Goal: Task Accomplishment & Management: Manage account settings

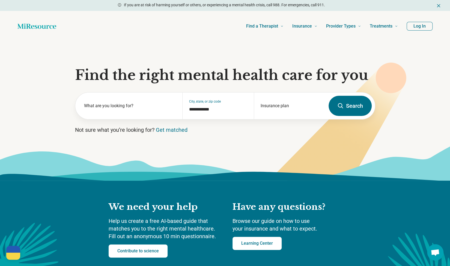
click at [423, 27] on button "Log In" at bounding box center [420, 26] width 26 height 9
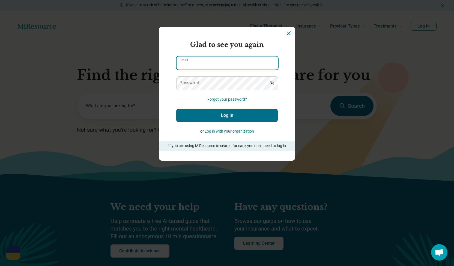
click at [233, 67] on input "Email" at bounding box center [228, 62] width 102 height 13
type input "**********"
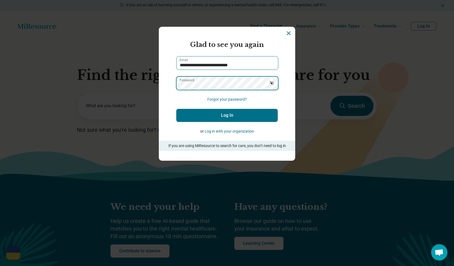
click at [176, 109] on button "Log In" at bounding box center [227, 115] width 102 height 13
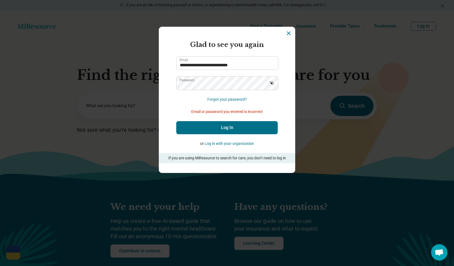
click at [206, 129] on button "Log In" at bounding box center [227, 127] width 102 height 13
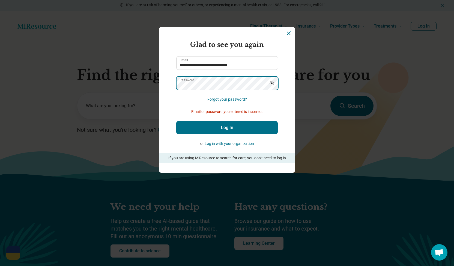
click at [176, 121] on button "Log In" at bounding box center [227, 127] width 102 height 13
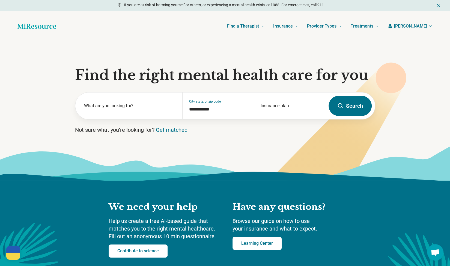
click at [413, 25] on span "[PERSON_NAME]" at bounding box center [410, 26] width 33 height 7
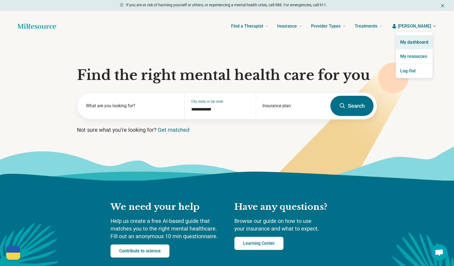
click at [414, 41] on link "My dashboard" at bounding box center [414, 42] width 37 height 14
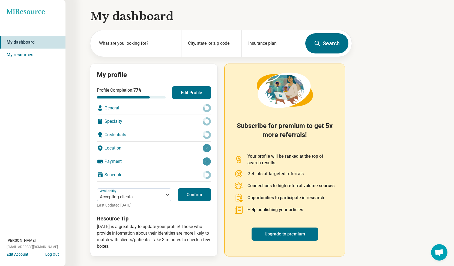
click at [199, 195] on button "Confirm" at bounding box center [194, 194] width 33 height 13
click at [189, 92] on button "Edit Profile" at bounding box center [191, 92] width 39 height 13
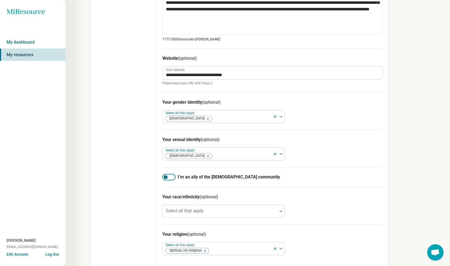
scroll to position [309, 0]
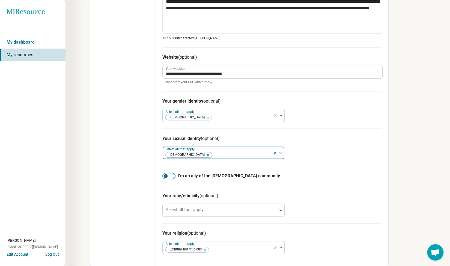
click at [275, 152] on icon at bounding box center [275, 153] width 2 height 2
click at [274, 115] on icon at bounding box center [275, 115] width 4 height 4
click at [168, 174] on div at bounding box center [168, 176] width 13 height 7
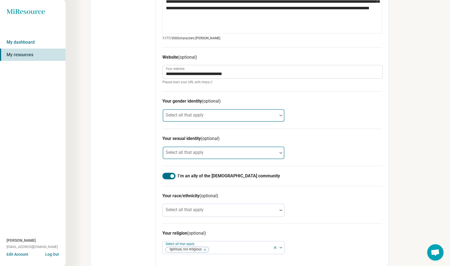
scroll to position [3, 0]
click at [166, 175] on div at bounding box center [168, 176] width 13 height 7
click at [172, 174] on div at bounding box center [168, 176] width 13 height 7
click at [275, 246] on icon at bounding box center [275, 247] width 2 height 2
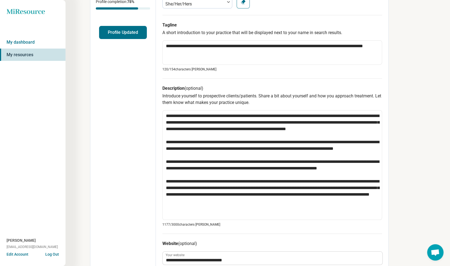
scroll to position [0, 0]
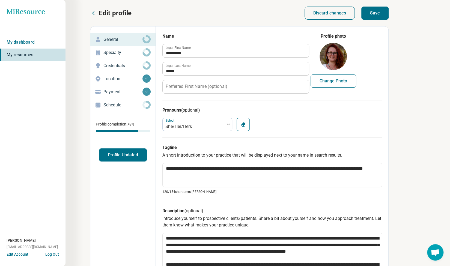
click at [376, 12] on button "Save" at bounding box center [374, 13] width 27 height 13
type textarea "*"
click at [133, 54] on p "Specialty" at bounding box center [122, 52] width 39 height 7
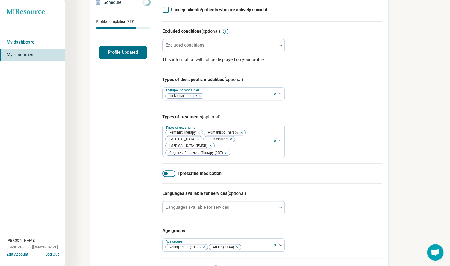
scroll to position [99, 0]
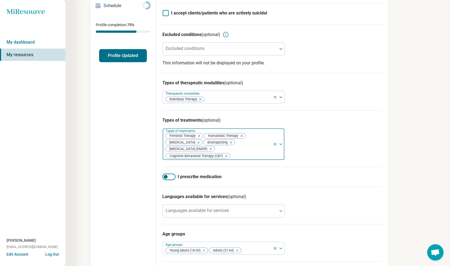
click at [264, 152] on div at bounding box center [251, 156] width 40 height 8
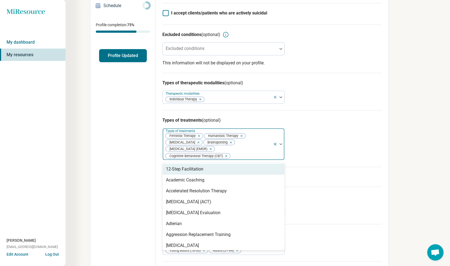
click at [420, 132] on div "Miresource logo My dashboard My resources Elizabeth Swift connect@sagebloomwell…" at bounding box center [225, 126] width 450 height 450
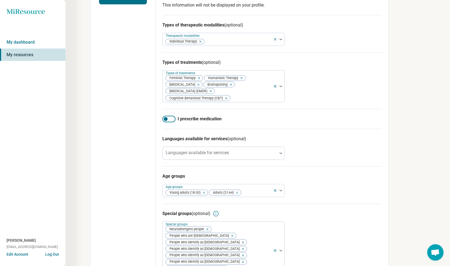
scroll to position [164, 0]
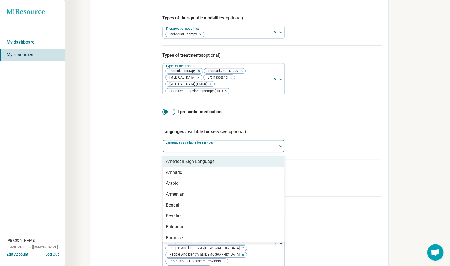
click at [224, 140] on div "Languages available for services" at bounding box center [223, 145] width 122 height 13
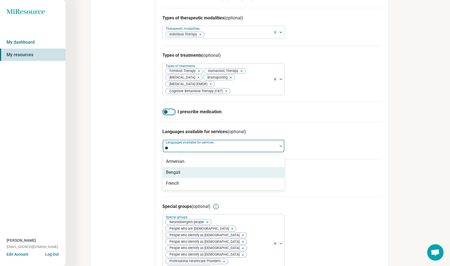
type input "*"
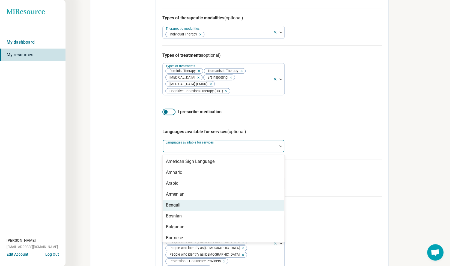
click at [299, 129] on h3 "Languages available for services (optional)" at bounding box center [271, 132] width 219 height 7
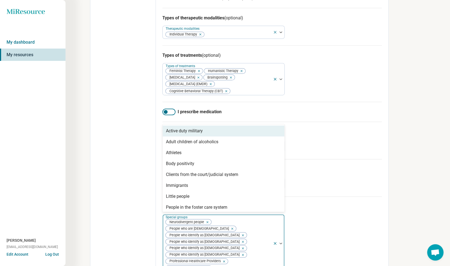
click at [253, 237] on div "Neurodivergent people People who are bisexual People who identify as non-binary…" at bounding box center [218, 244] width 110 height 58
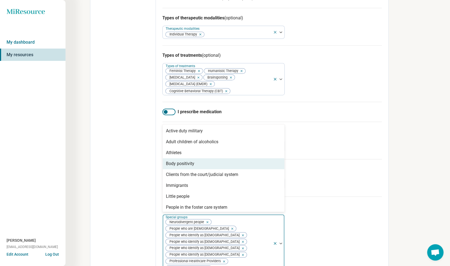
click at [265, 158] on div "Body positivity" at bounding box center [224, 163] width 122 height 11
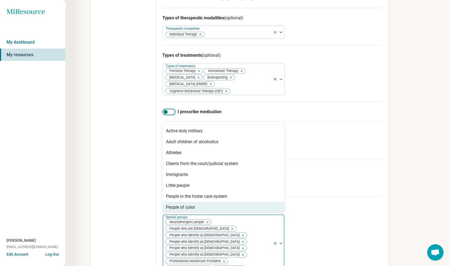
click at [252, 202] on div "People of color" at bounding box center [224, 207] width 122 height 11
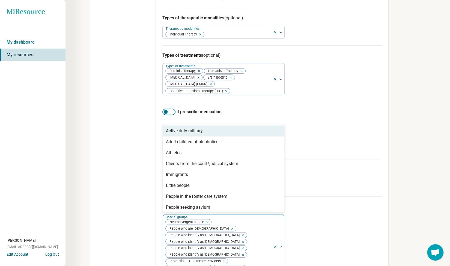
click at [266, 126] on div "Active duty military" at bounding box center [224, 131] width 122 height 11
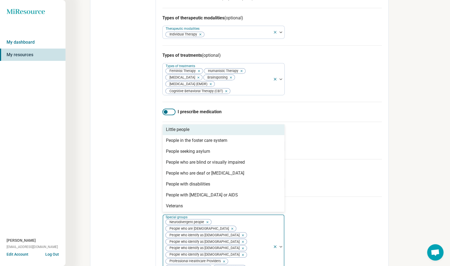
scroll to position [46, 0]
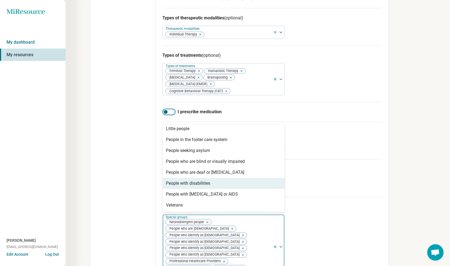
click at [269, 178] on div "People with disabilities" at bounding box center [224, 183] width 122 height 11
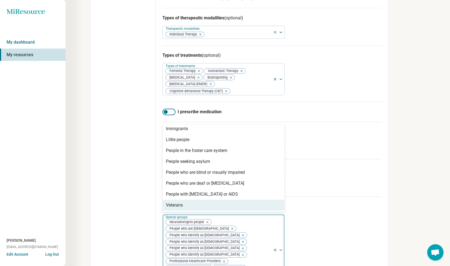
click at [271, 200] on div "Veterans" at bounding box center [224, 205] width 122 height 11
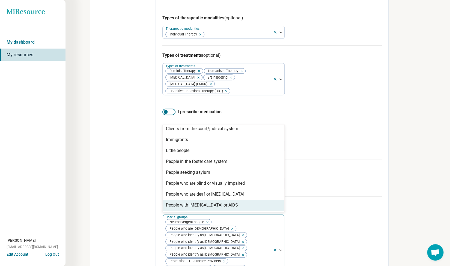
scroll to position [24, 0]
click at [271, 200] on div "People with HIV or AIDS" at bounding box center [224, 205] width 122 height 11
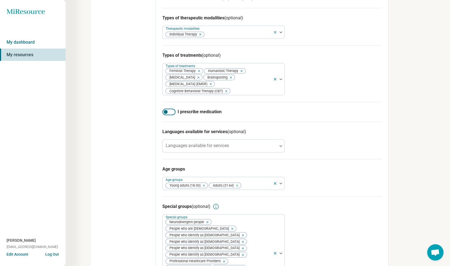
click at [438, 138] on div "Miresource logo My dashboard My resources Elizabeth Swift connect@sagebloomwell…" at bounding box center [225, 71] width 450 height 470
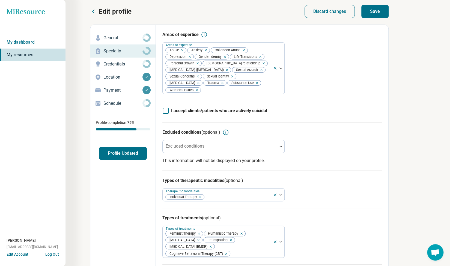
scroll to position [0, 0]
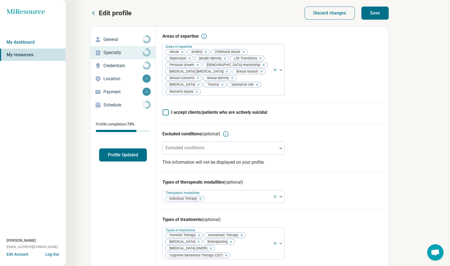
click at [383, 11] on button "Save" at bounding box center [374, 13] width 27 height 13
click at [133, 65] on p "Credentials" at bounding box center [122, 65] width 39 height 7
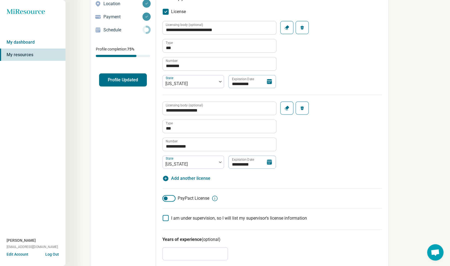
scroll to position [77, 0]
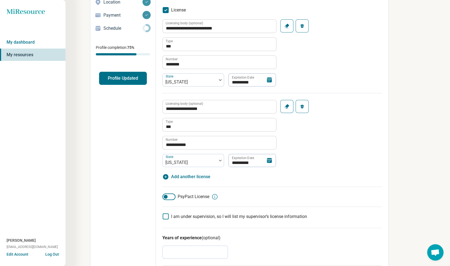
click at [199, 176] on span "Add another license" at bounding box center [190, 177] width 39 height 7
type textarea "*"
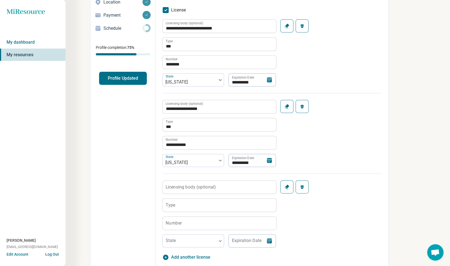
click at [210, 185] on label "Licensing body (optional)" at bounding box center [191, 187] width 50 height 4
click at [210, 185] on input "Licensing body (optional)" at bounding box center [220, 187] width 114 height 13
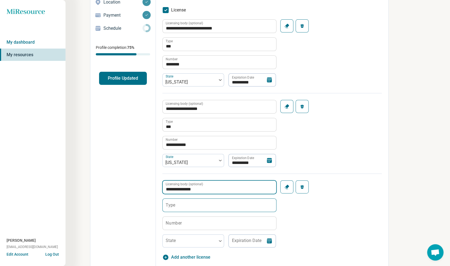
type input "**********"
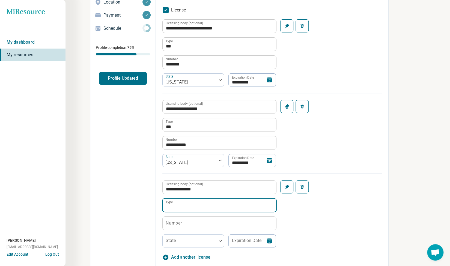
click at [203, 205] on input "Type" at bounding box center [220, 205] width 114 height 13
type input "***"
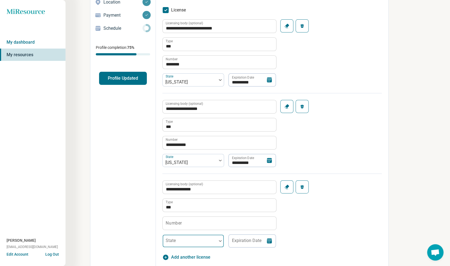
click at [219, 240] on img at bounding box center [220, 241] width 3 height 2
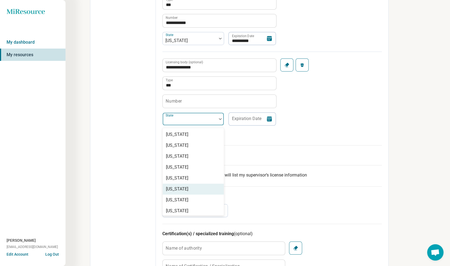
scroll to position [203, 0]
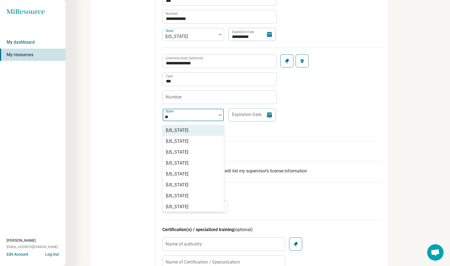
type input "***"
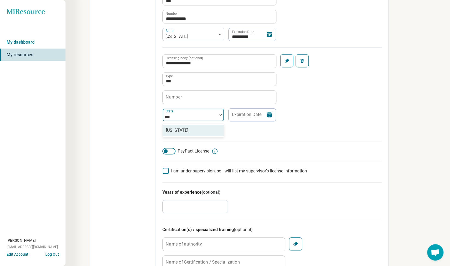
click at [196, 132] on div "Nevada" at bounding box center [193, 130] width 61 height 11
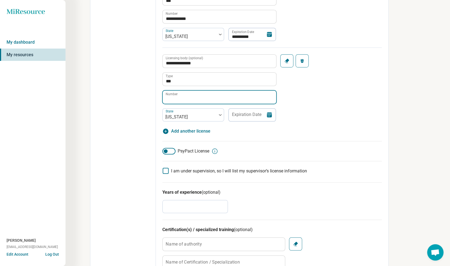
click at [221, 96] on input "Number" at bounding box center [220, 97] width 114 height 13
type input "********"
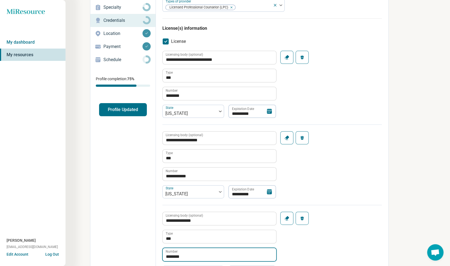
scroll to position [10, 0]
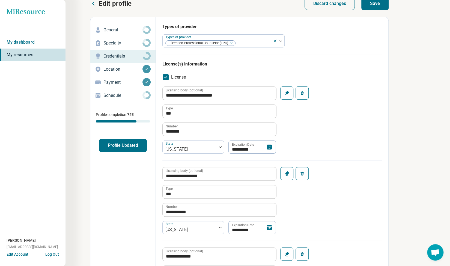
click at [377, 6] on button "Save" at bounding box center [374, 3] width 27 height 13
type textarea "*"
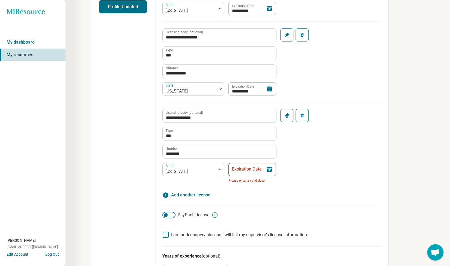
scroll to position [147, 0]
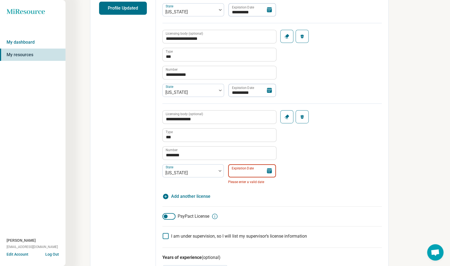
click at [244, 171] on input "Expiration Date" at bounding box center [252, 170] width 48 height 13
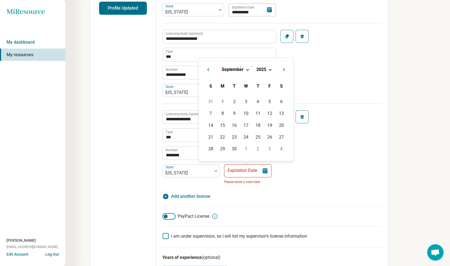
click at [284, 69] on span "Next Month" at bounding box center [284, 70] width 0 height 7
click at [284, 58] on span "Next Month" at bounding box center [284, 58] width 0 height 7
click at [284, 68] on button "Next Month" at bounding box center [284, 68] width 9 height 9
click at [259, 101] on div "1" at bounding box center [258, 102] width 12 height 12
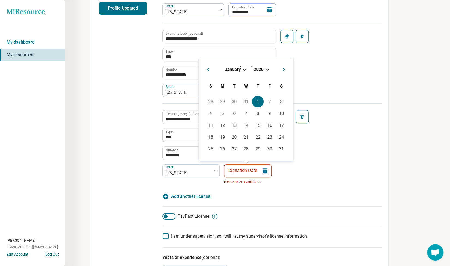
type input "**********"
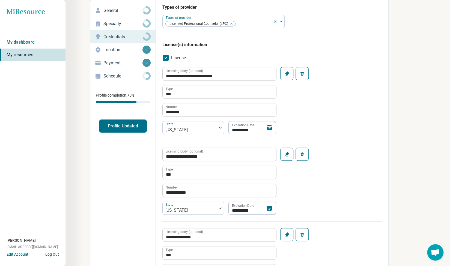
scroll to position [0, 0]
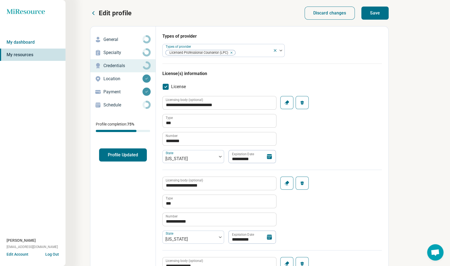
click at [379, 13] on button "Save" at bounding box center [374, 13] width 27 height 13
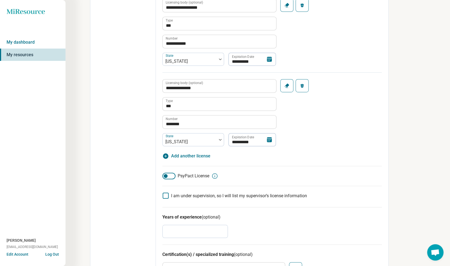
scroll to position [162, 0]
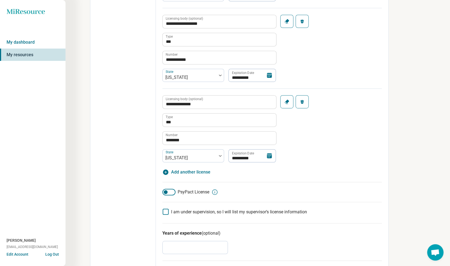
click at [364, 169] on div "**********" at bounding box center [271, 54] width 219 height 241
click at [184, 172] on span "Add another license" at bounding box center [190, 172] width 39 height 7
type textarea "*"
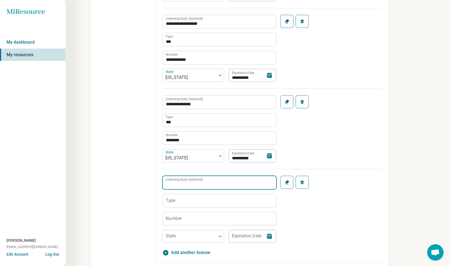
click at [218, 183] on input "Licensing body (optional)" at bounding box center [220, 182] width 114 height 13
type input "**********"
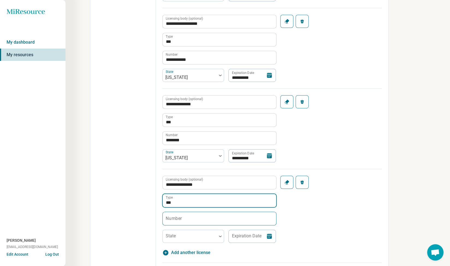
type input "***"
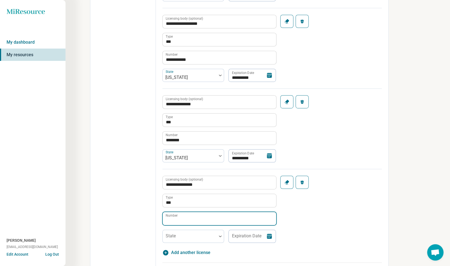
click at [201, 218] on input "Number" at bounding box center [220, 218] width 114 height 13
paste input "**********"
type input "*"
paste input "**********"
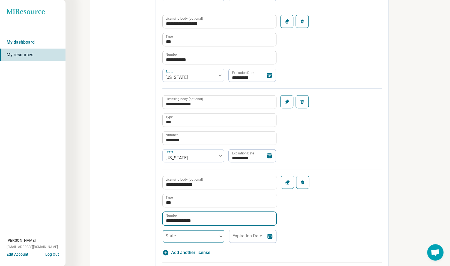
type input "**********"
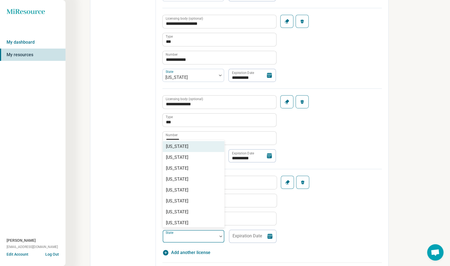
click at [217, 234] on div at bounding box center [220, 236] width 7 height 13
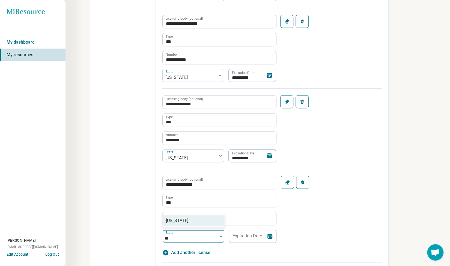
type input "***"
click at [206, 221] on div "Vermont" at bounding box center [194, 220] width 62 height 11
click at [270, 235] on icon at bounding box center [269, 236] width 5 height 5
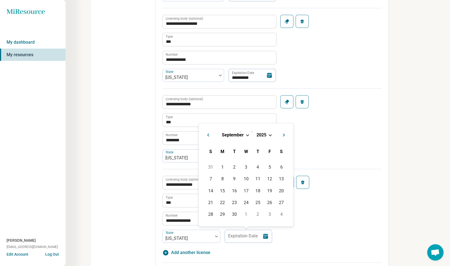
click at [285, 133] on button "Next Month" at bounding box center [284, 134] width 9 height 9
click at [283, 121] on button "Next Month" at bounding box center [284, 122] width 9 height 9
click at [248, 212] on div "31" at bounding box center [246, 214] width 12 height 12
type input "**********"
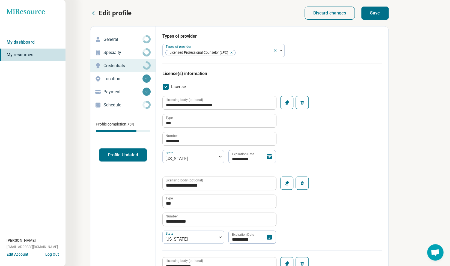
click at [377, 13] on button "Save" at bounding box center [374, 13] width 27 height 13
type textarea "*"
click at [112, 81] on p "Location" at bounding box center [122, 79] width 39 height 7
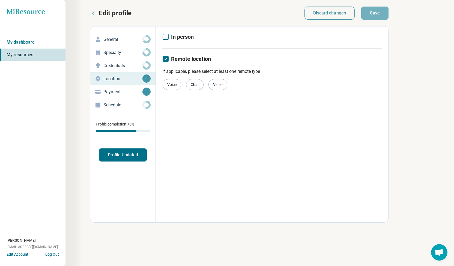
click at [118, 90] on p "Payment" at bounding box center [122, 92] width 39 height 7
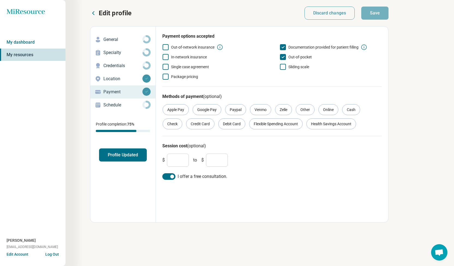
click at [283, 67] on icon at bounding box center [283, 67] width 6 height 6
click at [330, 111] on div "Online" at bounding box center [328, 109] width 20 height 11
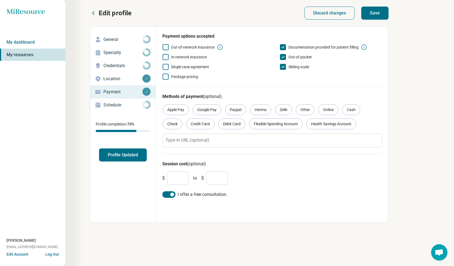
click at [180, 177] on input "***" at bounding box center [178, 178] width 22 height 13
drag, startPoint x: 180, startPoint y: 177, endPoint x: 165, endPoint y: 179, distance: 15.0
click at [165, 179] on div "$ *** to $ ***" at bounding box center [197, 178] width 70 height 13
type input "**"
click at [224, 178] on input "***" at bounding box center [217, 178] width 22 height 13
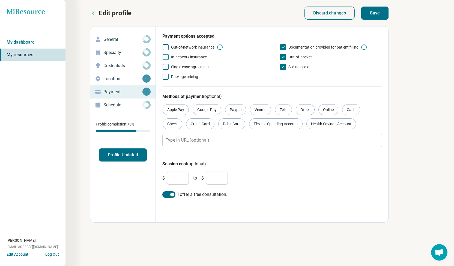
type input "***"
click at [378, 14] on button "Save" at bounding box center [374, 13] width 27 height 13
click at [125, 105] on p "Schedule" at bounding box center [122, 105] width 39 height 7
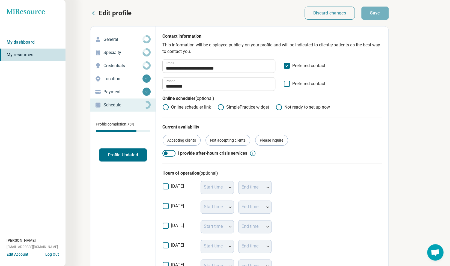
click at [163, 108] on icon at bounding box center [165, 107] width 7 height 7
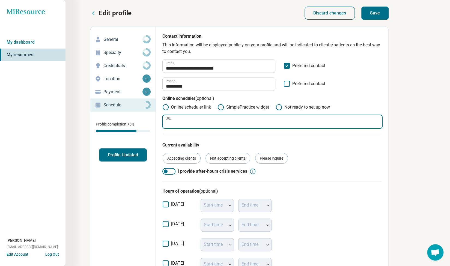
click at [179, 124] on input "URL" at bounding box center [272, 121] width 219 height 13
paste input "**********"
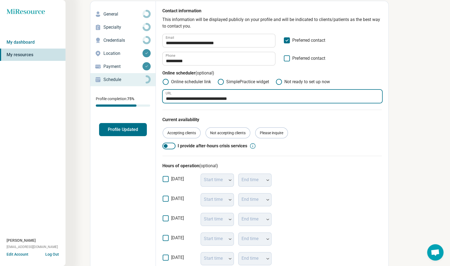
scroll to position [26, 0]
type input "**********"
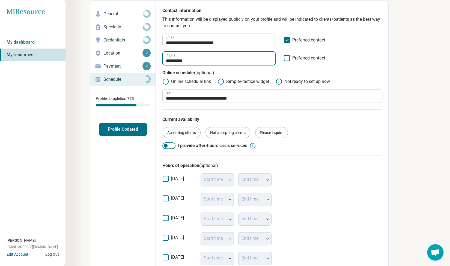
drag, startPoint x: 211, startPoint y: 60, endPoint x: 156, endPoint y: 65, distance: 54.5
click at [156, 65] on div "**********" at bounding box center [272, 205] width 233 height 408
type input "**********"
click at [194, 132] on div "Accepting clients" at bounding box center [182, 132] width 38 height 11
click at [281, 133] on div "Please inquire" at bounding box center [271, 132] width 33 height 11
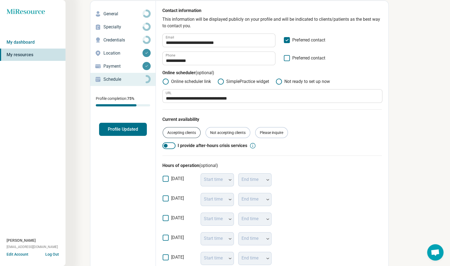
click at [179, 133] on div "Accepting clients" at bounding box center [182, 132] width 38 height 11
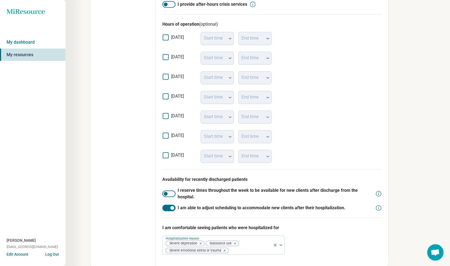
scroll to position [168, 0]
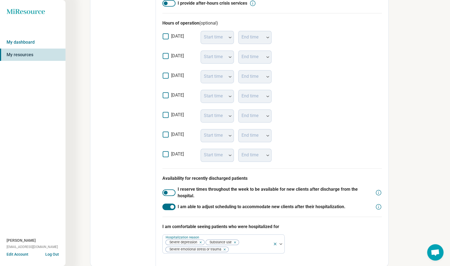
click at [172, 192] on div at bounding box center [168, 192] width 13 height 7
click at [248, 250] on div at bounding box center [250, 250] width 42 height 8
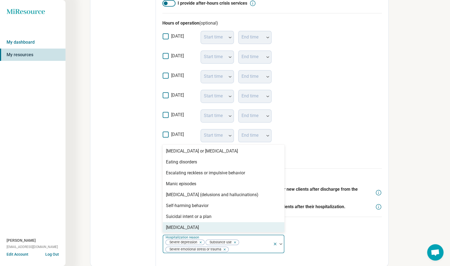
click at [320, 244] on div "I am comfortable seeing patients who were hospitalized for 8 results available.…" at bounding box center [271, 238] width 219 height 43
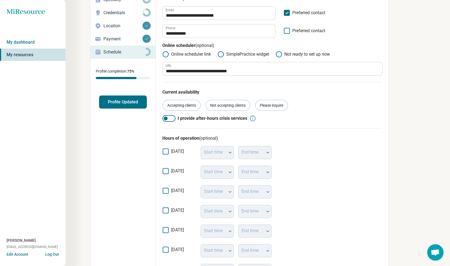
scroll to position [0, 0]
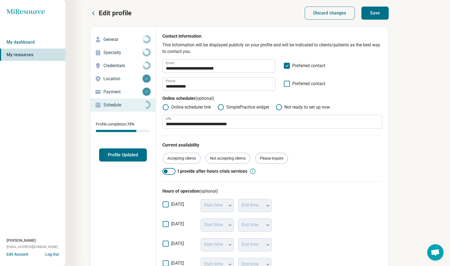
click at [381, 11] on button "Save" at bounding box center [374, 13] width 27 height 13
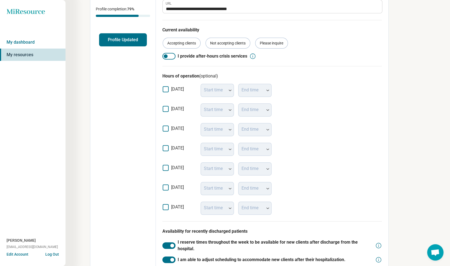
scroll to position [114, 0]
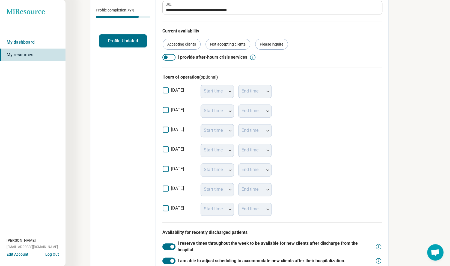
click at [164, 109] on icon at bounding box center [166, 110] width 6 height 6
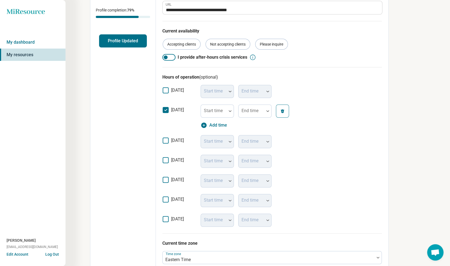
scroll to position [3, 0]
click at [229, 109] on div at bounding box center [230, 111] width 7 height 13
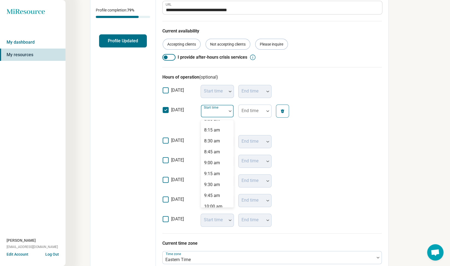
scroll to position [365, 0]
click at [224, 200] on div "10:00 am" at bounding box center [217, 198] width 33 height 11
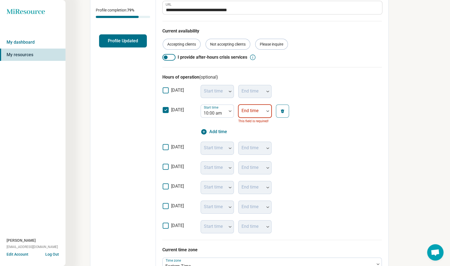
click at [266, 110] on div at bounding box center [267, 111] width 7 height 2
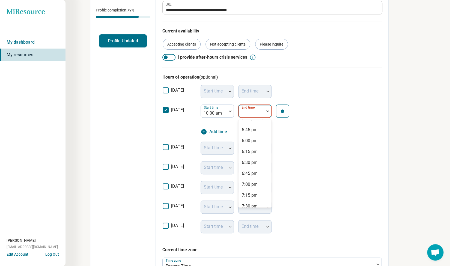
scroll to position [328, 0]
click at [260, 182] on div "7:00 pm" at bounding box center [255, 180] width 33 height 11
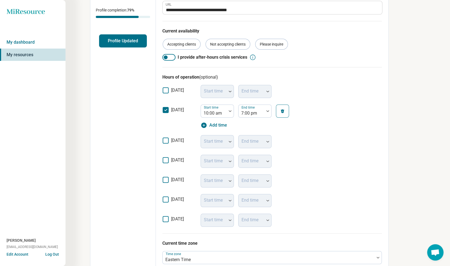
click at [164, 140] on icon at bounding box center [166, 141] width 6 height 6
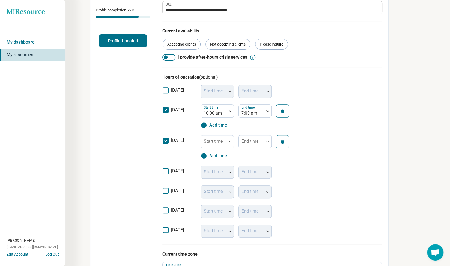
scroll to position [3, 0]
click at [165, 172] on icon at bounding box center [166, 171] width 6 height 6
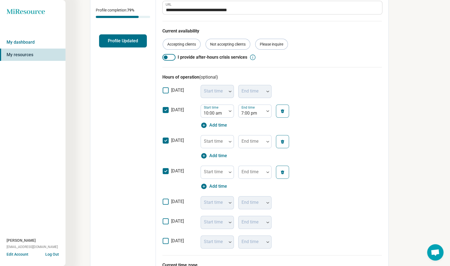
click at [166, 203] on icon at bounding box center [166, 202] width 6 height 6
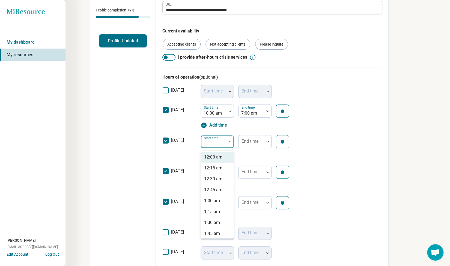
click at [228, 141] on div at bounding box center [230, 142] width 7 height 2
click at [222, 209] on div "10:00 am" at bounding box center [213, 209] width 18 height 7
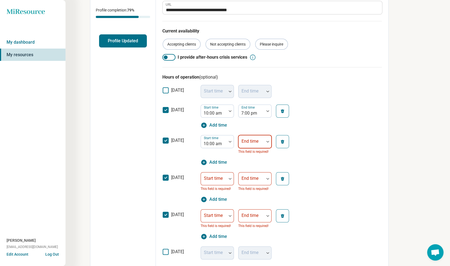
click at [267, 141] on img at bounding box center [267, 142] width 3 height 2
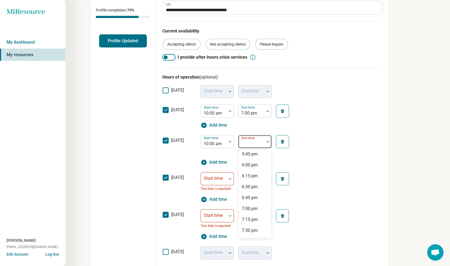
scroll to position [332, 0]
click at [264, 208] on div "7:00 pm" at bounding box center [255, 207] width 33 height 11
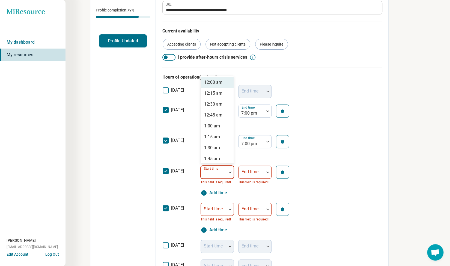
click at [229, 173] on div at bounding box center [230, 172] width 7 height 13
click at [223, 147] on div "10:00 am" at bounding box center [217, 147] width 33 height 11
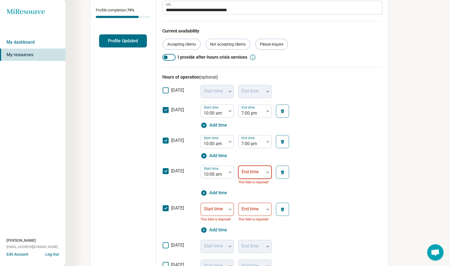
click at [266, 173] on div at bounding box center [267, 172] width 7 height 13
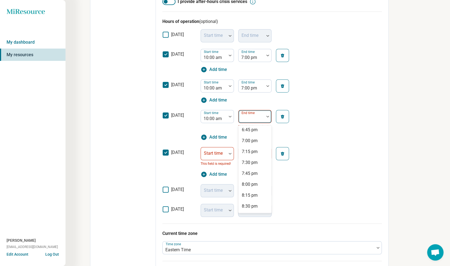
scroll to position [369, 0]
click at [259, 144] on div "7:00 pm" at bounding box center [255, 144] width 33 height 11
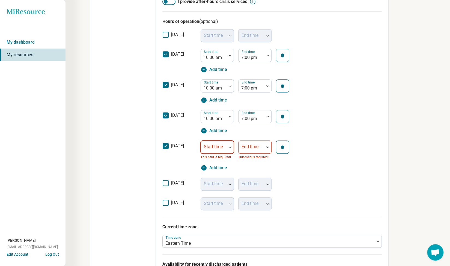
click at [230, 147] on img at bounding box center [230, 147] width 3 height 2
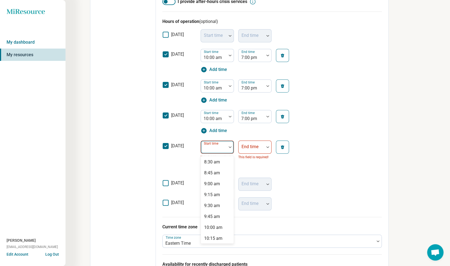
scroll to position [380, 0]
click at [227, 219] on div "10:00 am" at bounding box center [217, 218] width 33 height 11
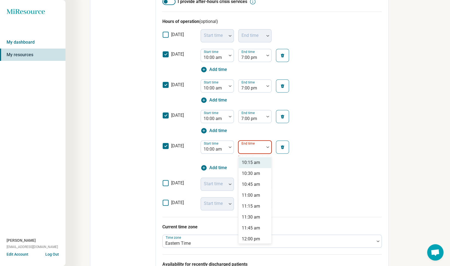
click at [267, 147] on img at bounding box center [267, 147] width 3 height 2
click at [260, 206] on div "7:00 pm" at bounding box center [255, 206] width 33 height 11
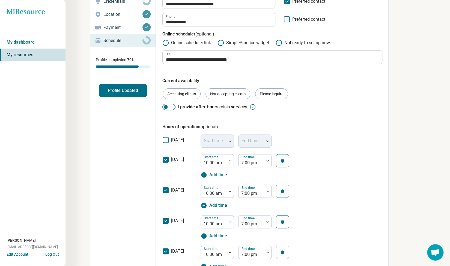
scroll to position [0, 0]
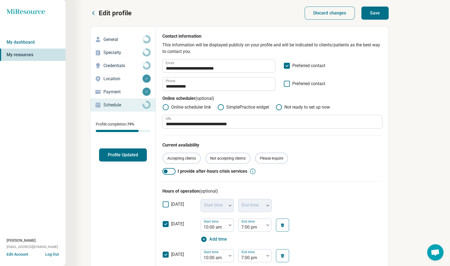
click at [380, 12] on button "Save" at bounding box center [374, 13] width 27 height 13
click at [116, 156] on button "Profile Updated" at bounding box center [123, 154] width 48 height 13
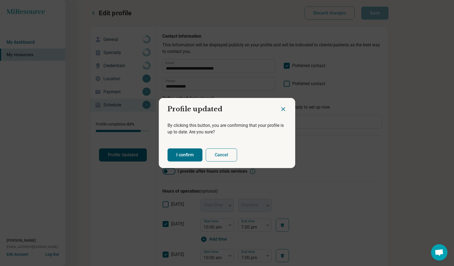
click at [187, 158] on button "I confirm" at bounding box center [185, 154] width 35 height 13
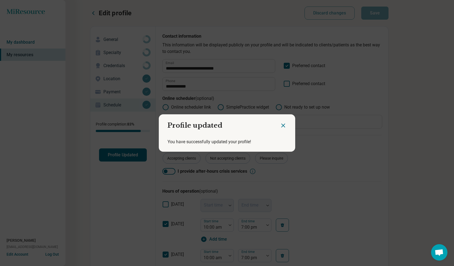
click at [282, 125] on icon "Close dialog" at bounding box center [283, 125] width 3 height 3
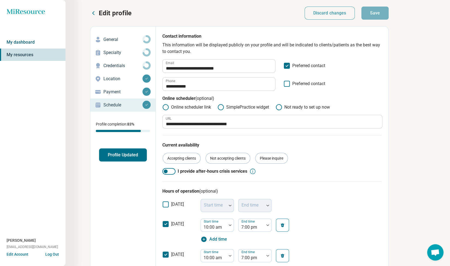
click at [27, 39] on link "My dashboard" at bounding box center [32, 42] width 65 height 13
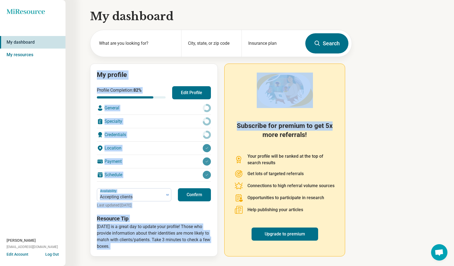
drag, startPoint x: 454, startPoint y: 50, endPoint x: 454, endPoint y: 73, distance: 23.2
click at [450, 73] on div "Miresource logo My dashboard My resources Elizabeth Swift connect@sagebloomwell…" at bounding box center [227, 133] width 454 height 266
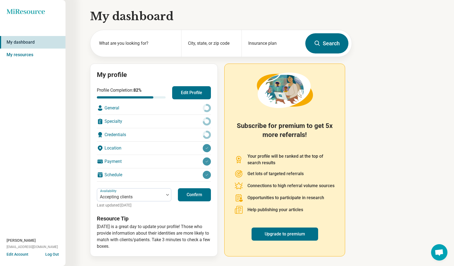
click at [396, 142] on div "Miresource logo My dashboard My resources Elizabeth Swift connect@sagebloomwell…" at bounding box center [227, 133] width 454 height 266
click at [301, 236] on link "Upgrade to premium" at bounding box center [285, 234] width 67 height 13
click at [112, 106] on div "General" at bounding box center [154, 108] width 114 height 13
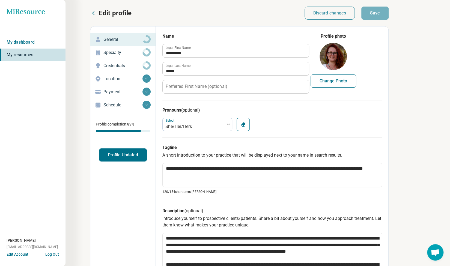
type textarea "*"
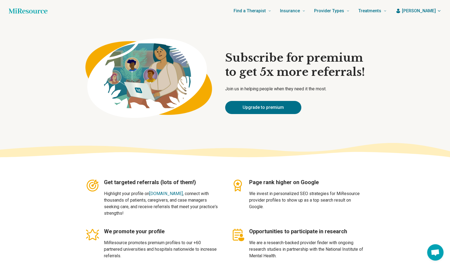
click at [417, 13] on button "[PERSON_NAME]" at bounding box center [418, 11] width 46 height 7
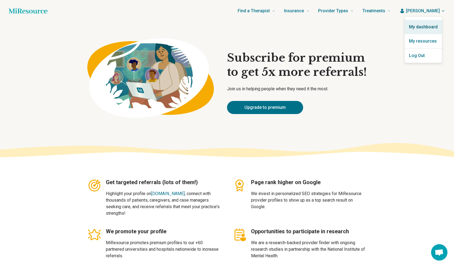
click at [419, 23] on link "My dashboard" at bounding box center [423, 27] width 37 height 14
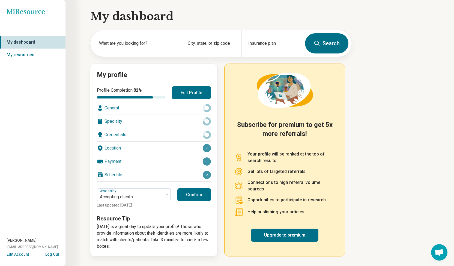
click at [419, 23] on div "Miresource logo My dashboard My resources Elizabeth Swift connect@sagebloomwell…" at bounding box center [227, 133] width 454 height 266
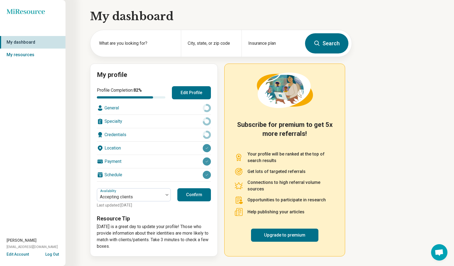
click at [186, 195] on button "Confirm" at bounding box center [194, 194] width 34 height 13
click at [427, 84] on div "Miresource logo My dashboard My resources Elizabeth Swift connect@sagebloomwell…" at bounding box center [227, 133] width 454 height 266
click at [24, 57] on link "My resources" at bounding box center [32, 55] width 65 height 13
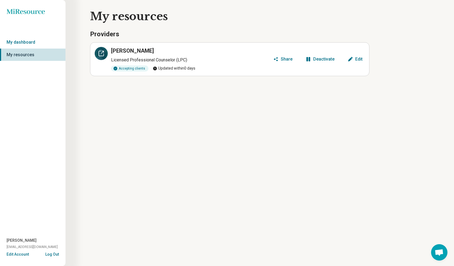
click at [100, 54] on icon at bounding box center [101, 53] width 7 height 7
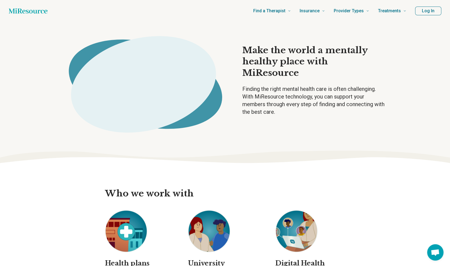
click at [23, 129] on div "Make the world a mentally healthy place with MiResource Finding the right menta…" at bounding box center [225, 79] width 450 height 115
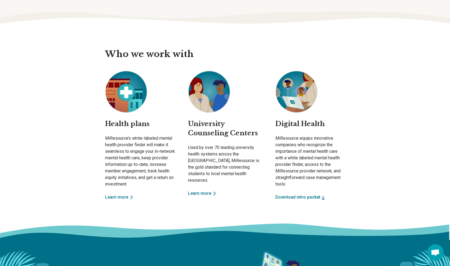
scroll to position [134, 0]
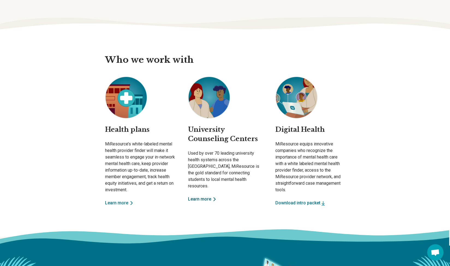
click at [208, 196] on link "Learn more" at bounding box center [225, 199] width 74 height 7
click at [120, 205] on link "Learn more" at bounding box center [140, 203] width 70 height 7
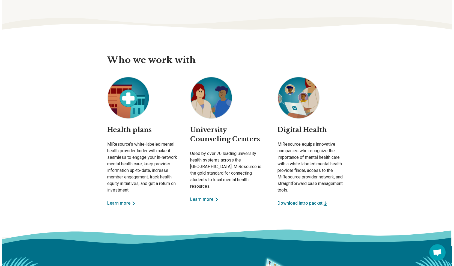
scroll to position [0, 0]
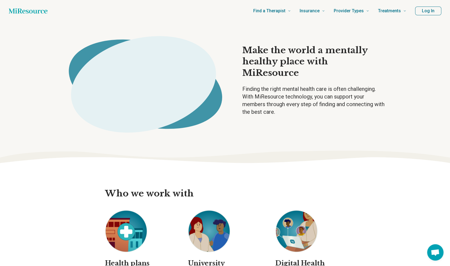
click at [431, 11] on button "Log In" at bounding box center [428, 11] width 26 height 9
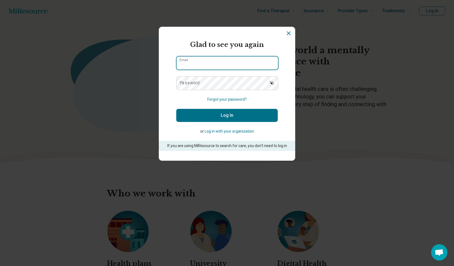
type input "**********"
click at [229, 118] on button "Log In" at bounding box center [227, 115] width 102 height 13
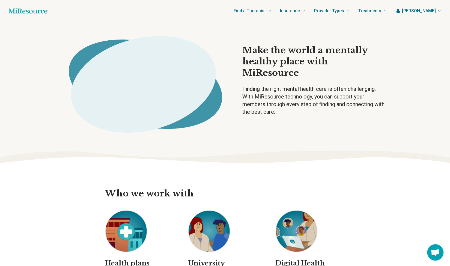
click at [426, 12] on span "[PERSON_NAME]" at bounding box center [419, 11] width 34 height 7
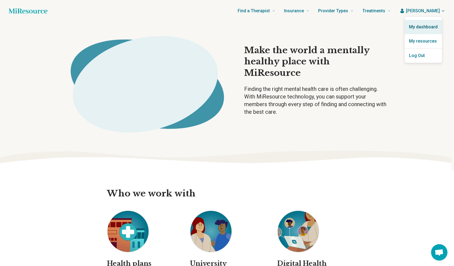
click at [423, 26] on link "My dashboard" at bounding box center [423, 27] width 37 height 14
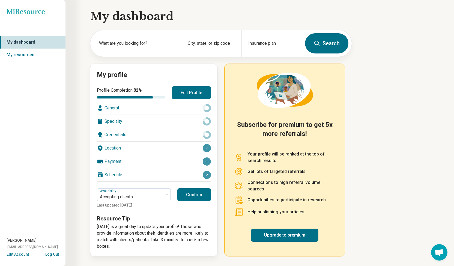
click at [112, 162] on div "Payment" at bounding box center [154, 161] width 114 height 13
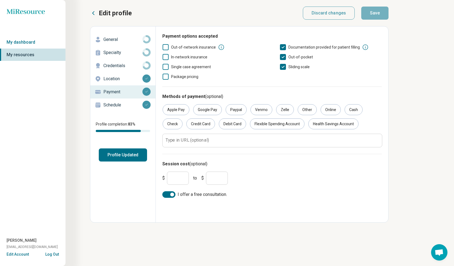
click at [166, 57] on icon at bounding box center [166, 57] width 6 height 6
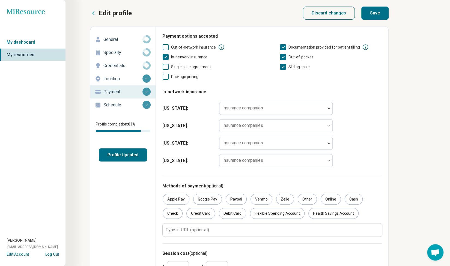
click at [379, 14] on button "Save" at bounding box center [374, 13] width 27 height 13
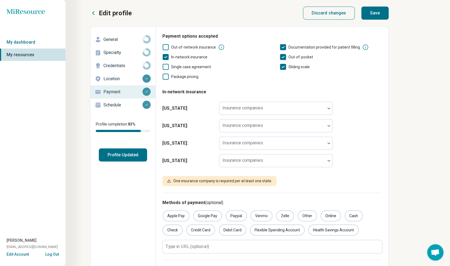
click at [421, 124] on div "Miresource logo My dashboard My resources Elizabeth Swift connect@sagebloomwell…" at bounding box center [225, 155] width 450 height 311
click at [327, 107] on div at bounding box center [328, 108] width 7 height 13
click at [381, 107] on div "Nevada : Insurance companies" at bounding box center [271, 108] width 219 height 17
click at [165, 57] on polyline at bounding box center [166, 57] width 2 height 2
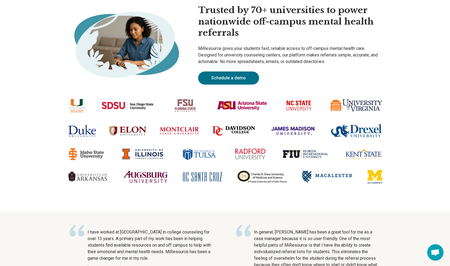
scroll to position [46, 0]
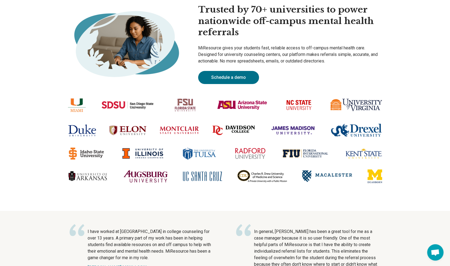
click at [179, 129] on img at bounding box center [179, 130] width 39 height 8
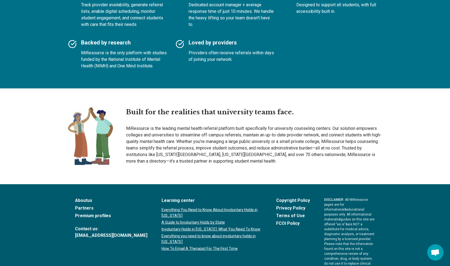
scroll to position [0, 0]
